Goal: Task Accomplishment & Management: Manage account settings

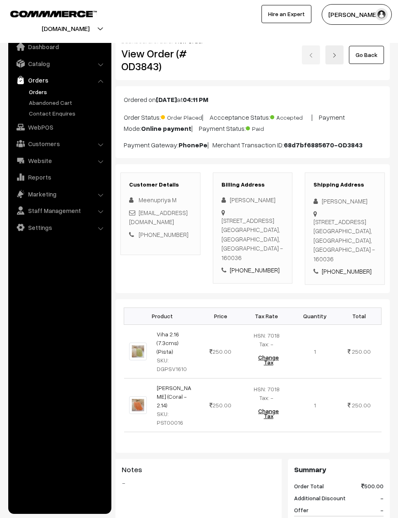
click at [35, 87] on link "Orders" at bounding box center [68, 91] width 82 height 9
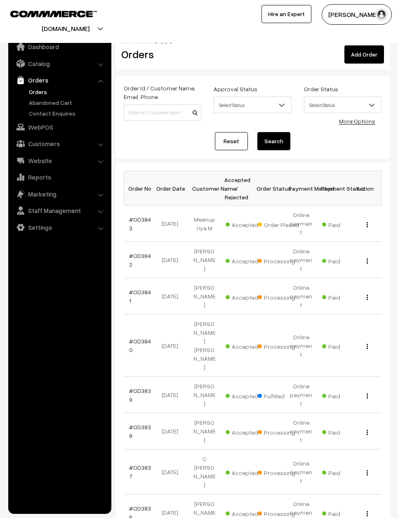
click at [148, 216] on link "#OD3843" at bounding box center [140, 224] width 22 height 16
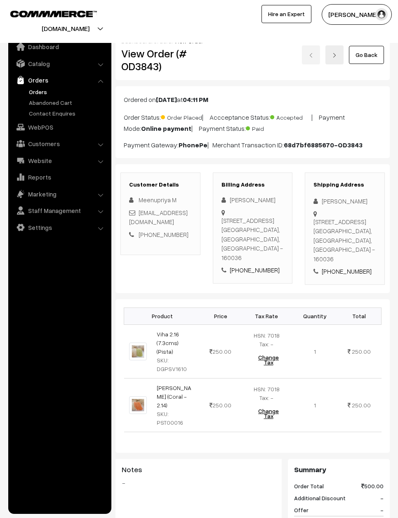
click at [38, 88] on link "Orders" at bounding box center [68, 91] width 82 height 9
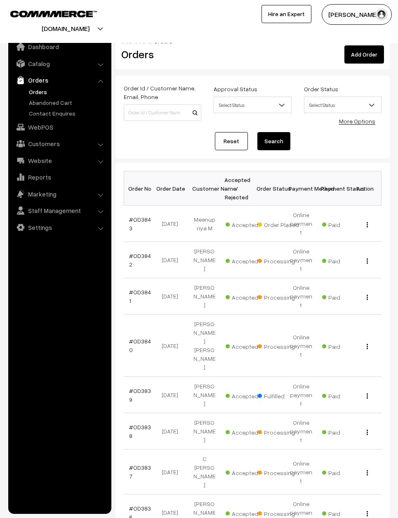
click at [144, 252] on link "#OD3842" at bounding box center [140, 260] width 22 height 16
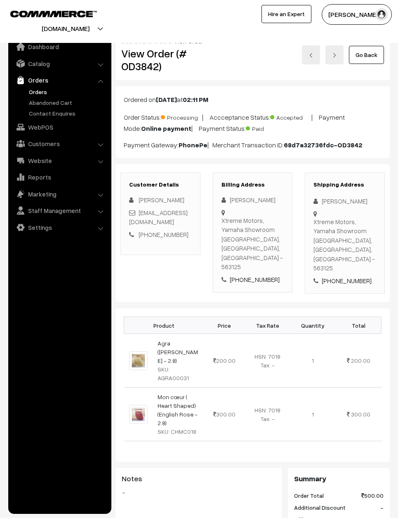
click at [368, 54] on link "Go Back" at bounding box center [366, 55] width 35 height 18
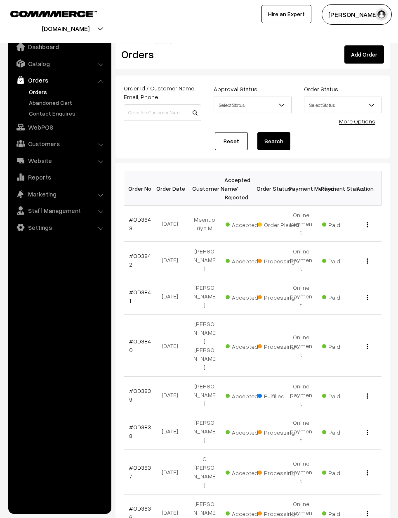
click at [147, 288] on link "#OD3841" at bounding box center [140, 296] width 22 height 16
